Goal: Information Seeking & Learning: Learn about a topic

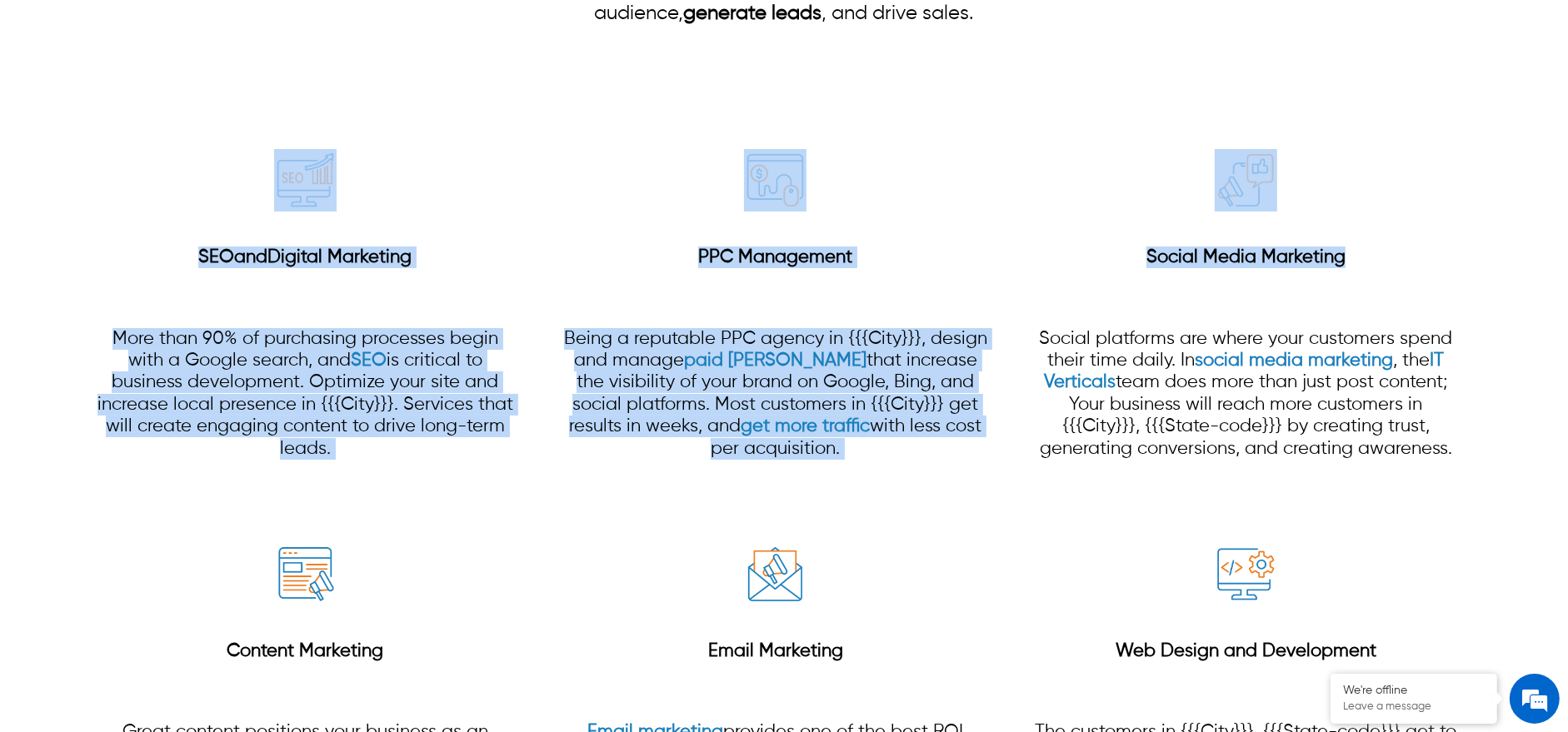
drag, startPoint x: 1393, startPoint y: 125, endPoint x: 423, endPoint y: 624, distance: 1090.8
click at [16, 168] on div "SEO and Digital Marketing More than 90% of purchasing processes begin with a Go…" at bounding box center [784, 511] width 1568 height 872
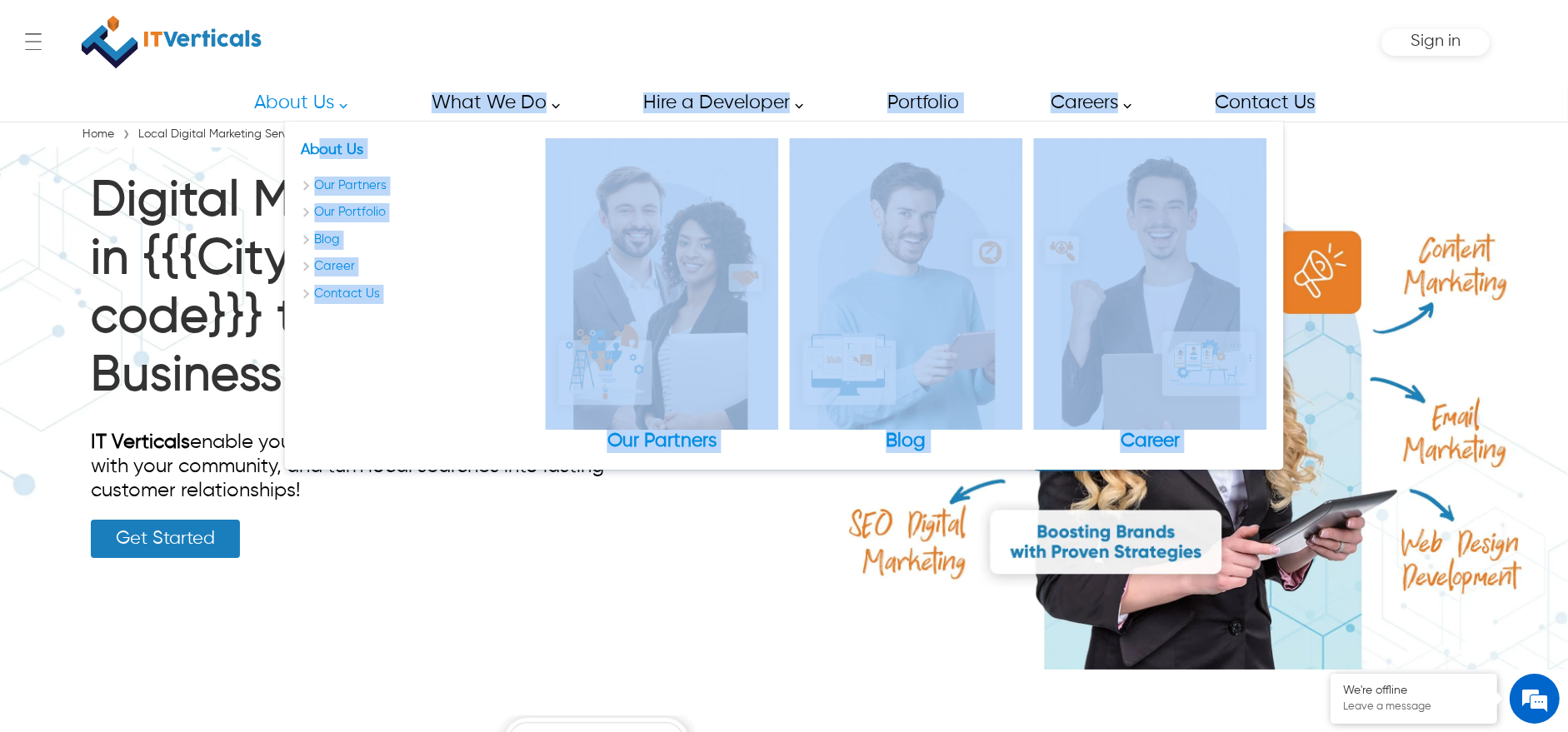
drag, startPoint x: 54, startPoint y: 139, endPoint x: 272, endPoint y: 142, distance: 218.0
click at [303, 148] on div "← Menu Startup Solutions Software Development Digital Marketing Services IT Sta…" at bounding box center [784, 366] width 1568 height 732
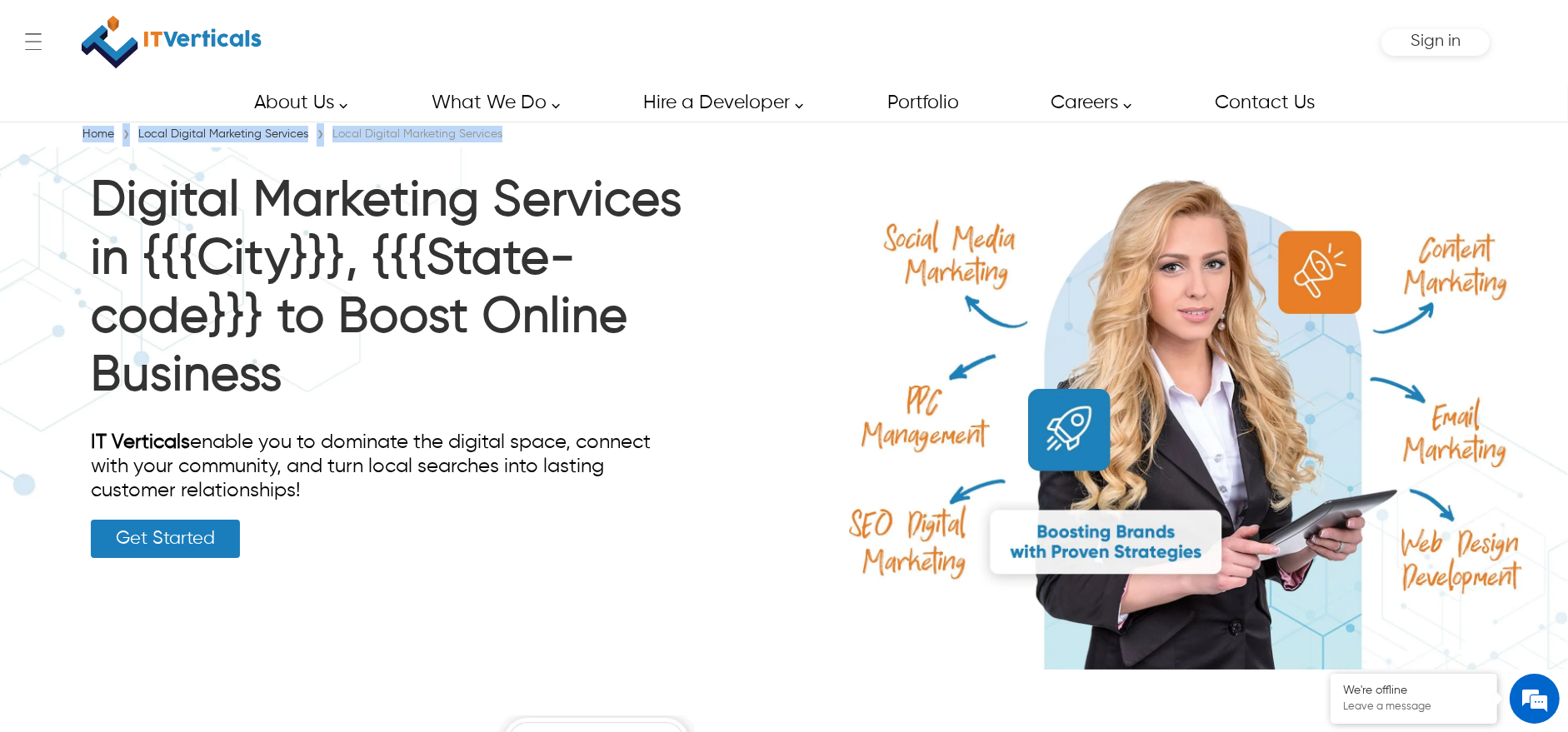
drag, startPoint x: 57, startPoint y: 134, endPoint x: 728, endPoint y: 94, distance: 672.2
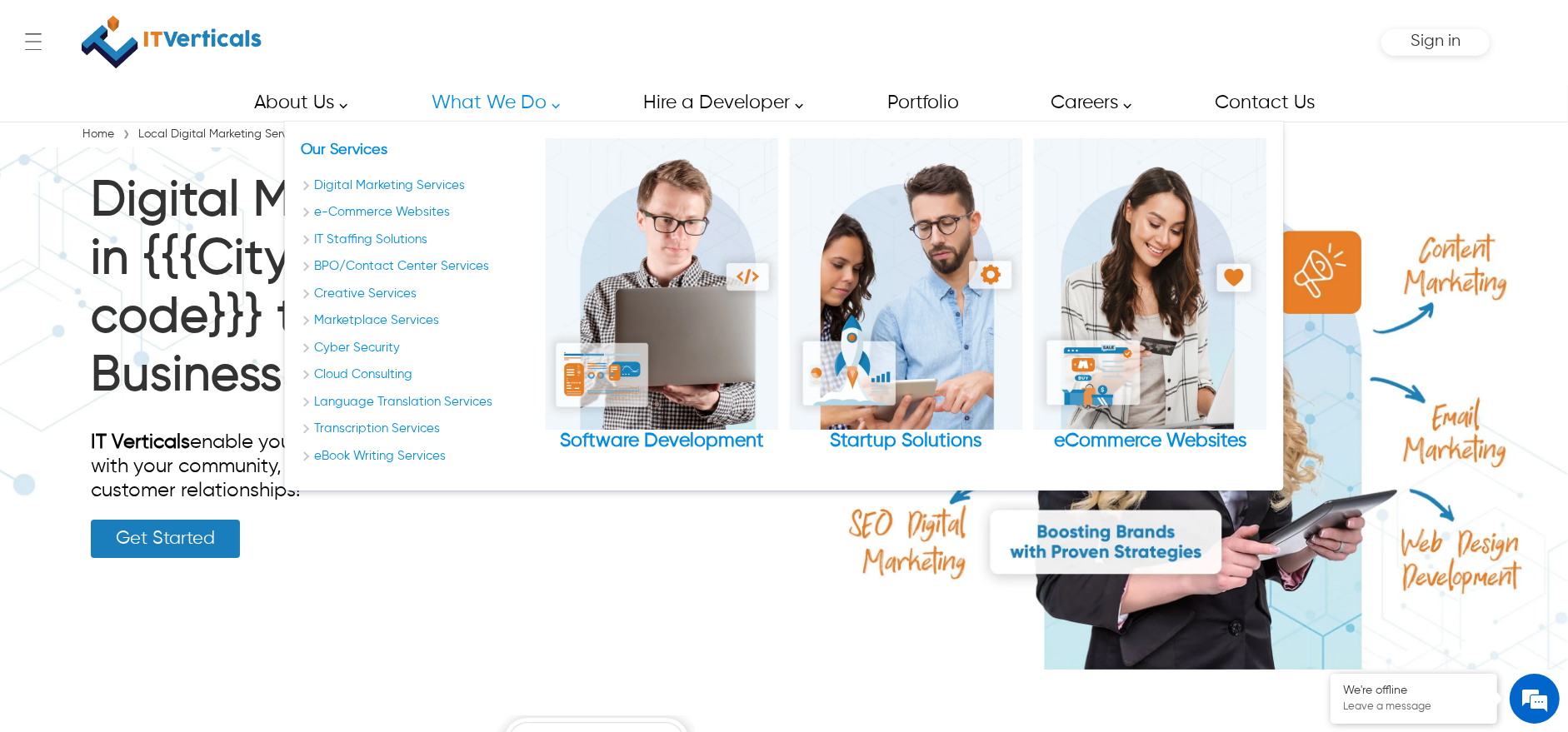
drag, startPoint x: 443, startPoint y: 43, endPoint x: 406, endPoint y: 103, distance: 70.5
click at [443, 43] on div "← Menu Startup Solutions Software Development Digital Marketing Services IT Sta…" at bounding box center [784, 42] width 1412 height 84
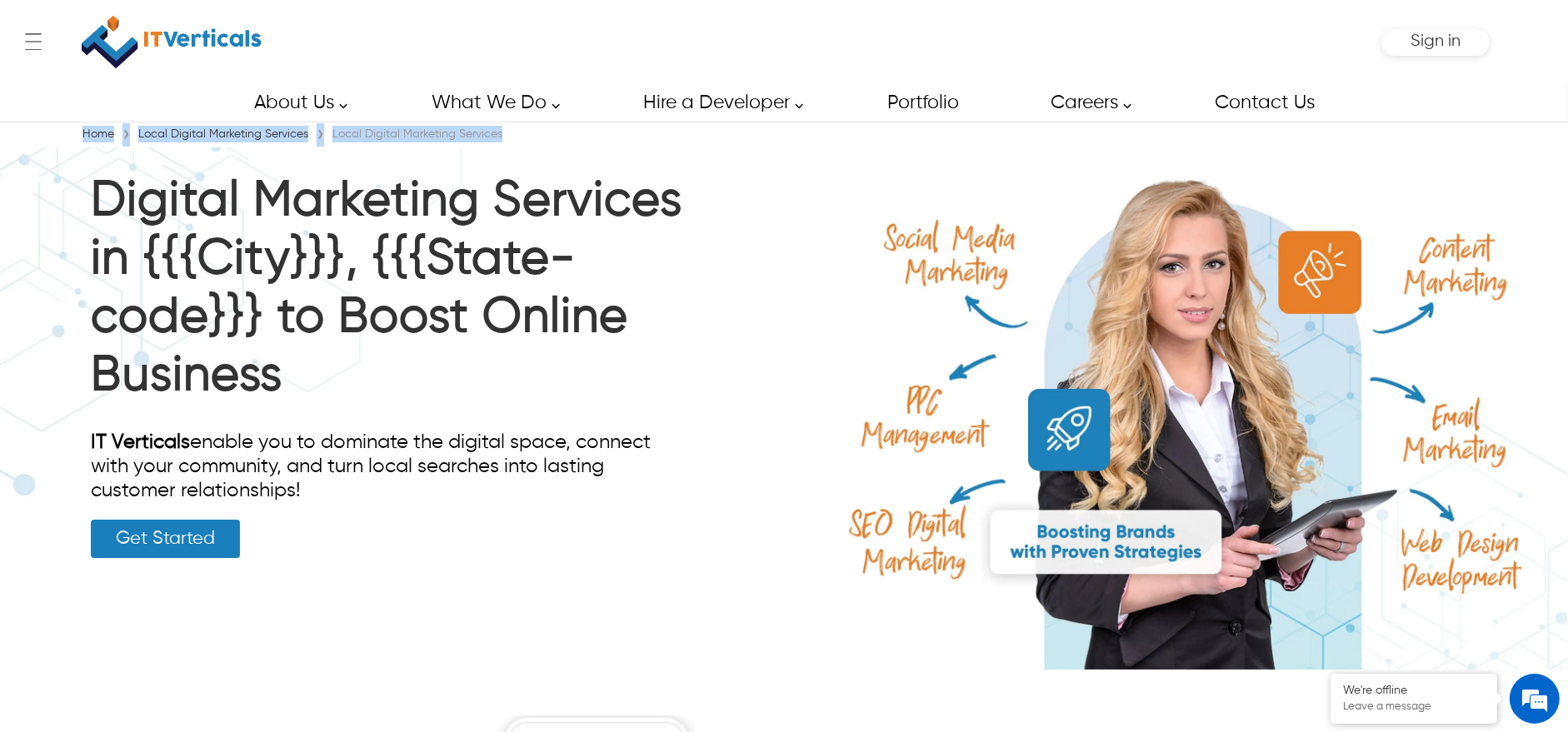
drag, startPoint x: 66, startPoint y: 136, endPoint x: 527, endPoint y: 134, distance: 461.0
